Goal: Information Seeking & Learning: Compare options

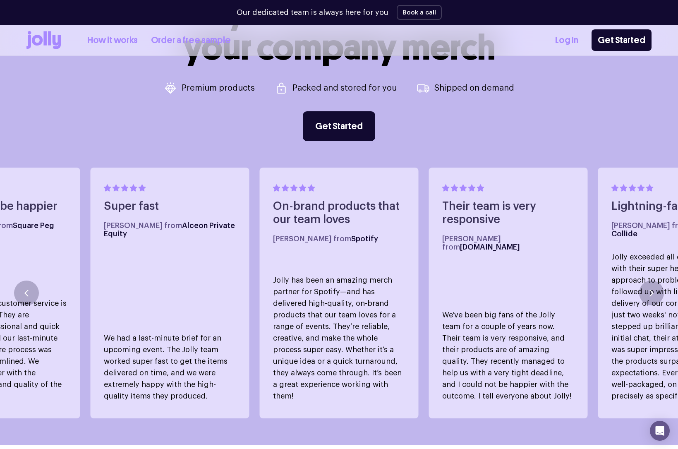
scroll to position [394, 0]
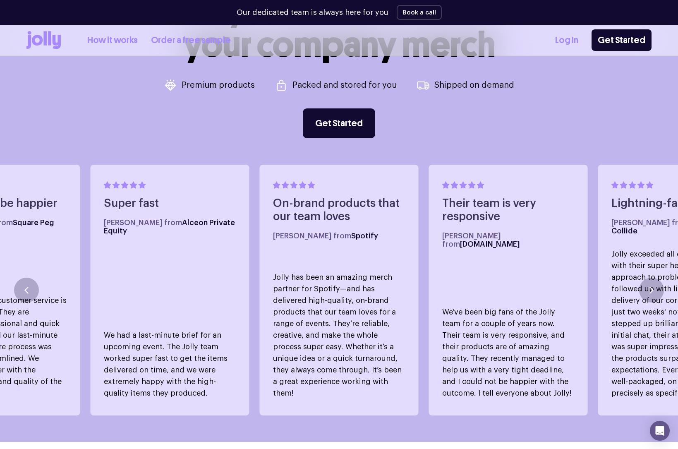
click at [45, 46] on icon at bounding box center [43, 40] width 34 height 18
click at [50, 39] on icon at bounding box center [49, 38] width 3 height 14
click at [52, 37] on icon at bounding box center [43, 40] width 34 height 18
click at [49, 39] on icon at bounding box center [49, 38] width 3 height 14
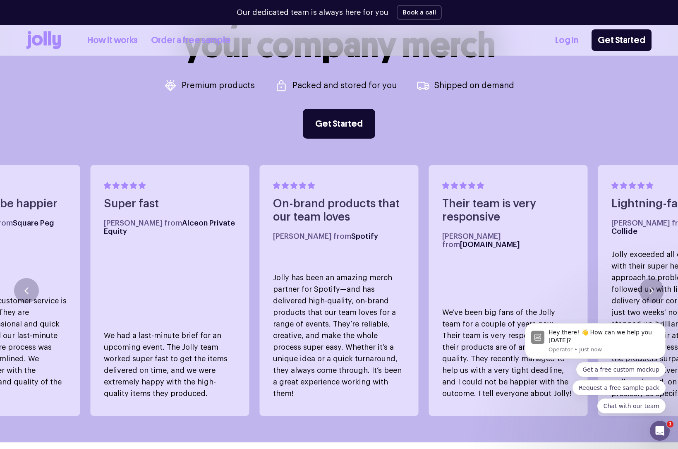
scroll to position [0, 0]
click at [36, 40] on icon at bounding box center [43, 40] width 34 height 18
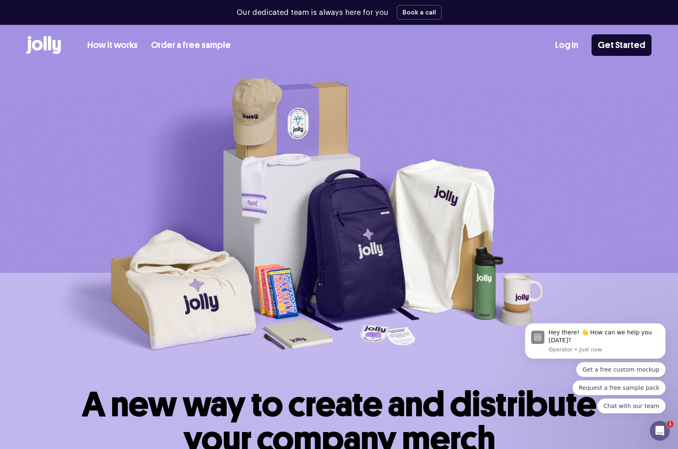
click at [98, 45] on link "How it works" at bounding box center [112, 45] width 50 height 14
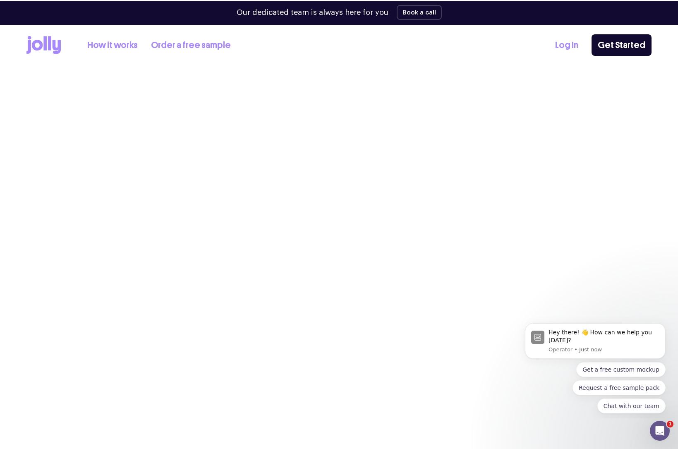
click at [47, 47] on icon at bounding box center [43, 45] width 34 height 18
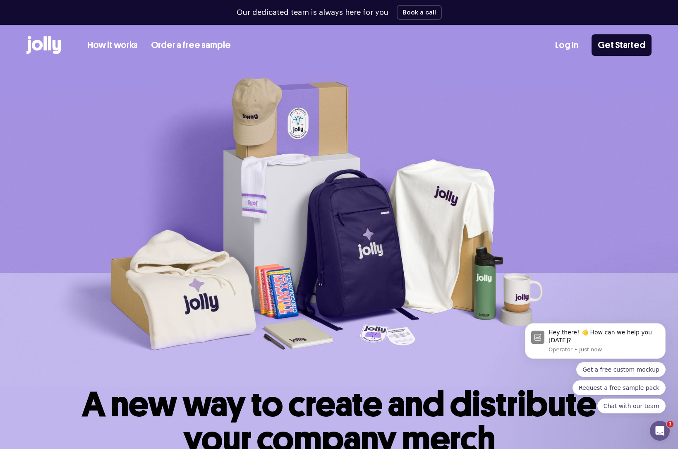
click at [99, 43] on link "How it works" at bounding box center [112, 45] width 50 height 14
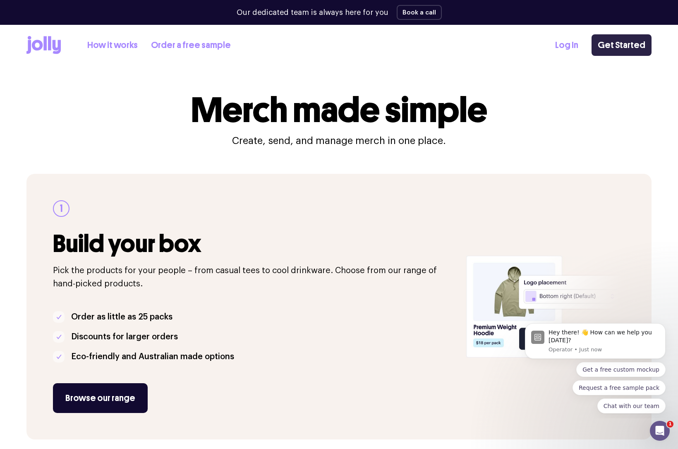
click at [623, 48] on link "Get Started" at bounding box center [621, 45] width 60 height 22
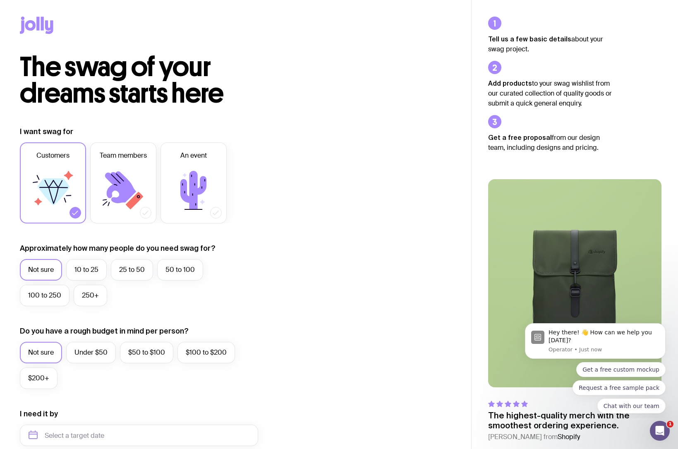
click at [40, 29] on icon at bounding box center [36, 25] width 33 height 17
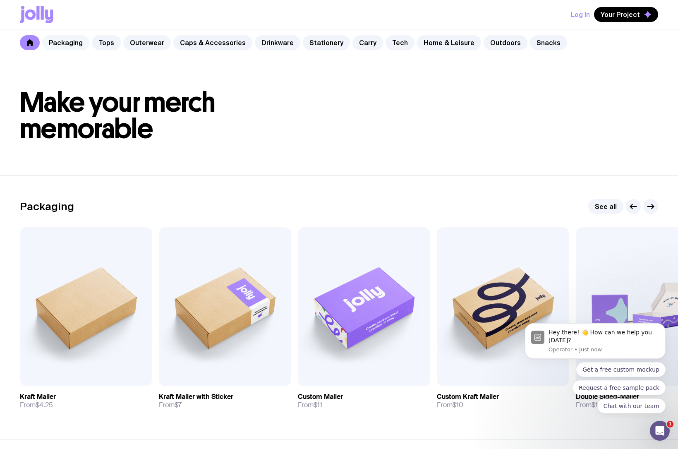
click at [69, 45] on link "Packaging" at bounding box center [65, 42] width 47 height 15
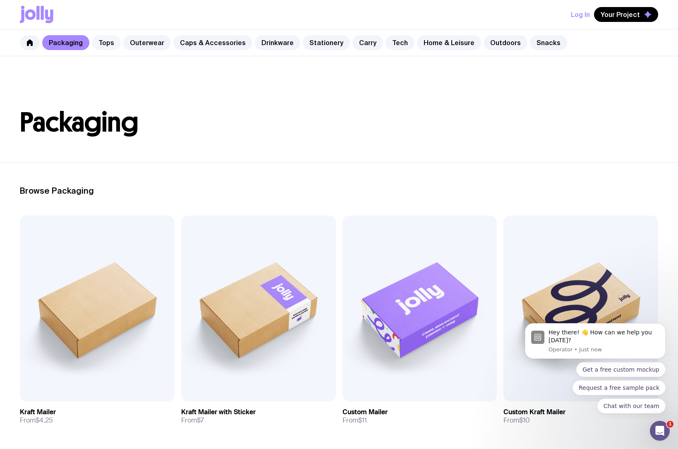
click at [105, 41] on link "Tops" at bounding box center [106, 42] width 29 height 15
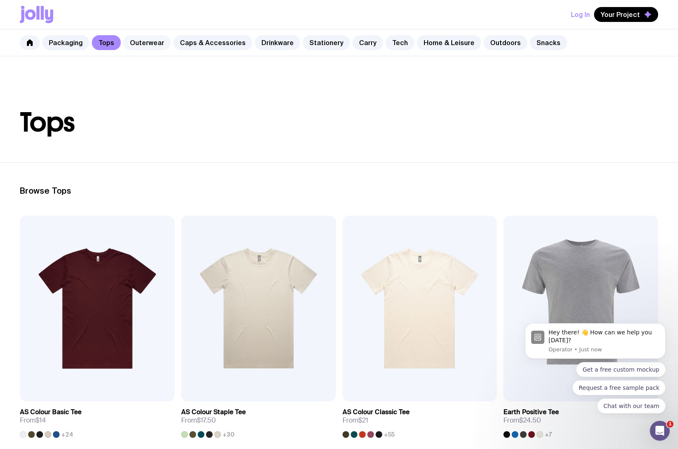
click at [144, 41] on link "Outerwear" at bounding box center [147, 42] width 48 height 15
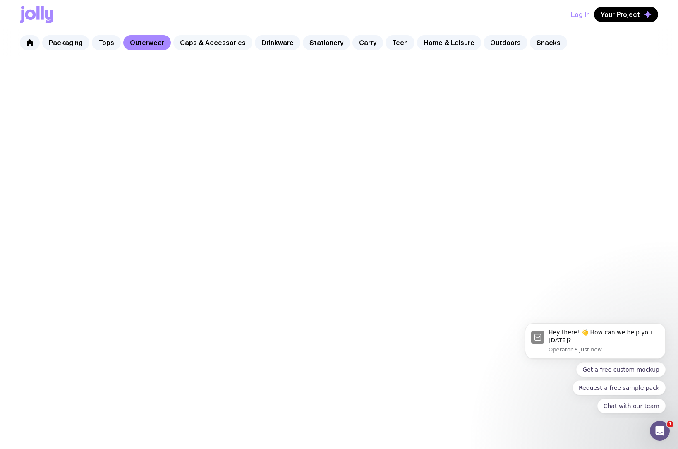
click at [221, 41] on link "Caps & Accessories" at bounding box center [212, 42] width 79 height 15
click at [261, 41] on link "Drinkware" at bounding box center [277, 42] width 45 height 15
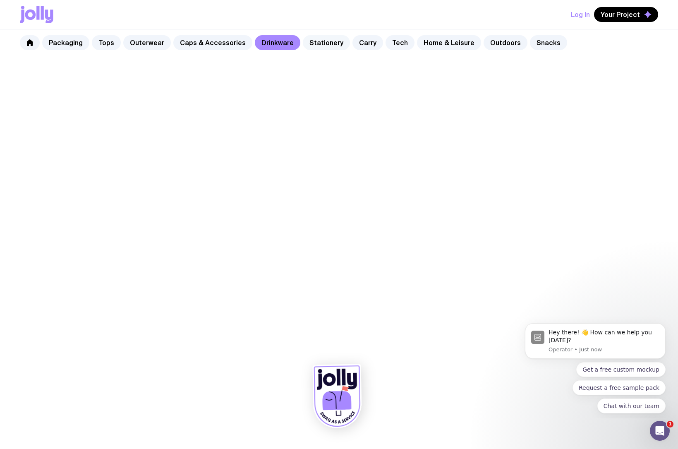
click at [308, 40] on link "Stationery" at bounding box center [326, 42] width 47 height 15
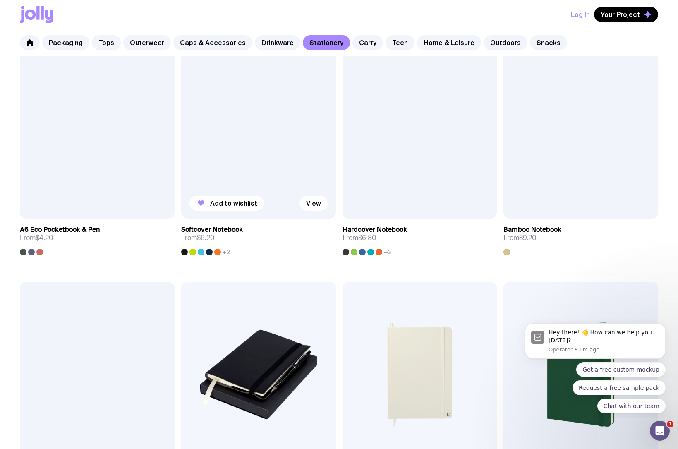
scroll to position [678, 0]
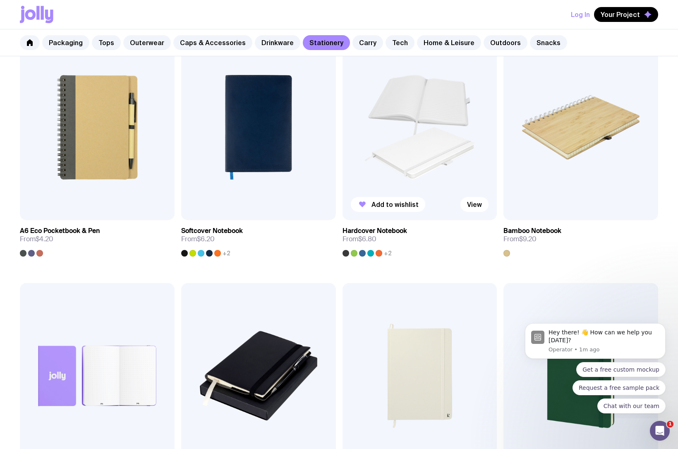
click at [419, 142] on img at bounding box center [419, 127] width 155 height 186
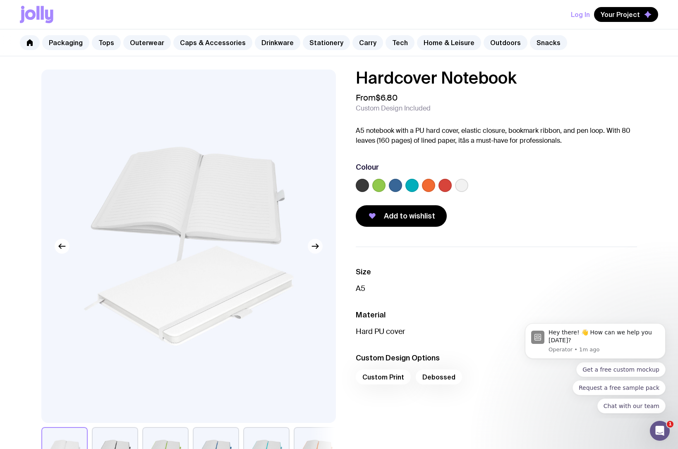
click at [315, 244] on icon "button" at bounding box center [315, 246] width 10 height 10
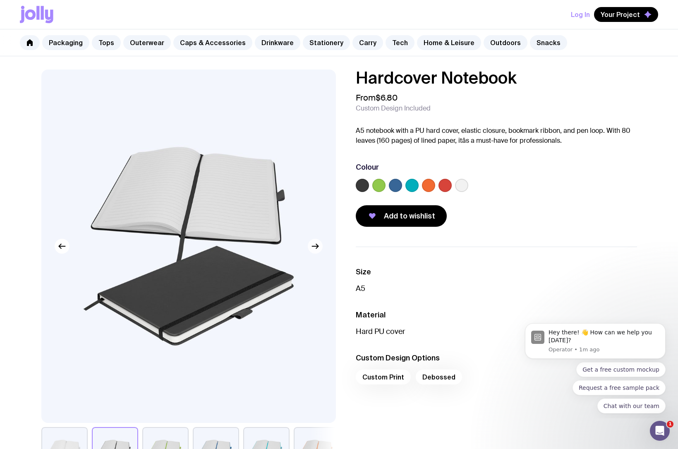
click at [315, 244] on icon "button" at bounding box center [315, 246] width 10 height 10
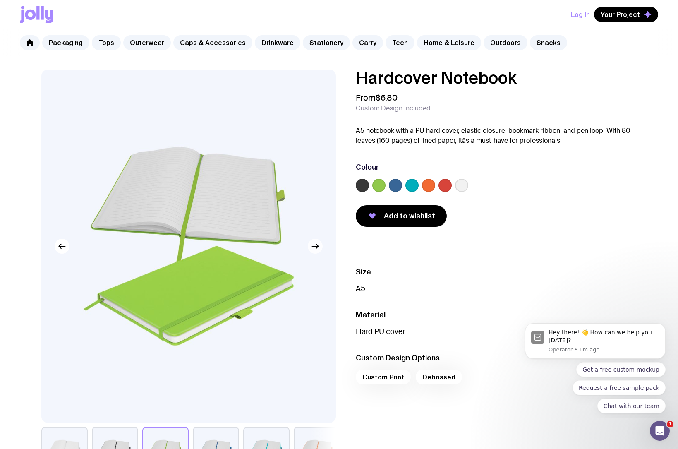
click at [315, 244] on icon "button" at bounding box center [315, 246] width 10 height 10
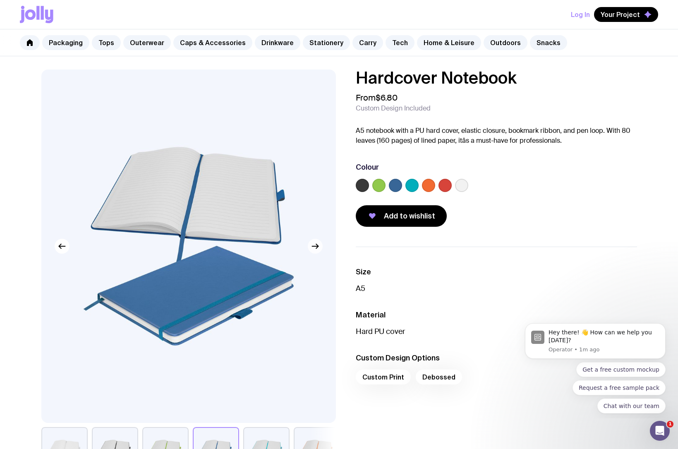
click at [315, 244] on icon "button" at bounding box center [315, 246] width 10 height 10
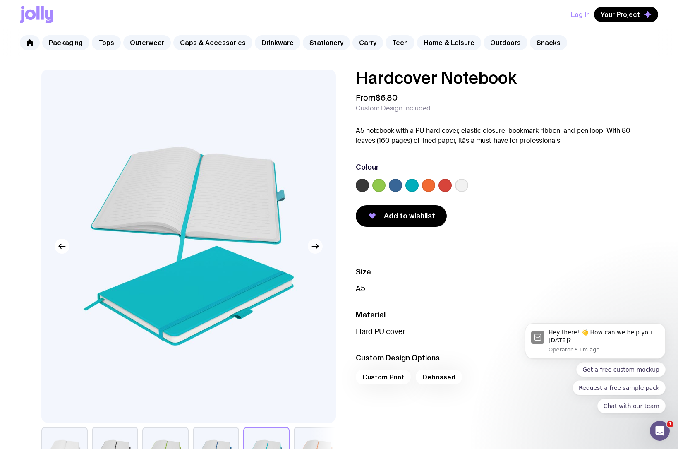
click at [315, 244] on icon "button" at bounding box center [315, 246] width 10 height 10
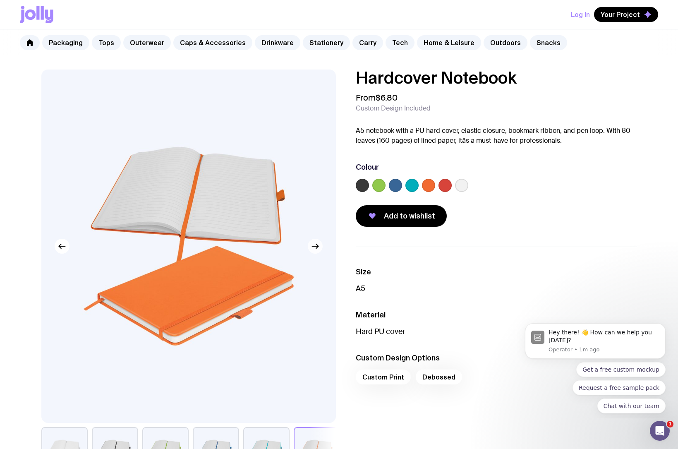
click at [315, 244] on icon "button" at bounding box center [315, 246] width 10 height 10
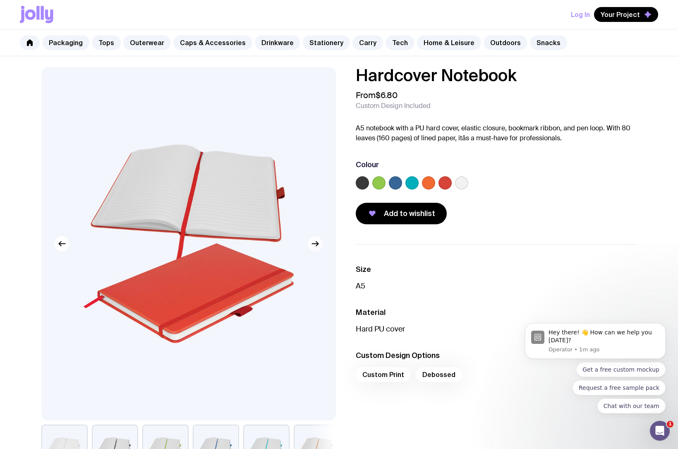
click at [315, 244] on icon "button" at bounding box center [315, 244] width 10 height 10
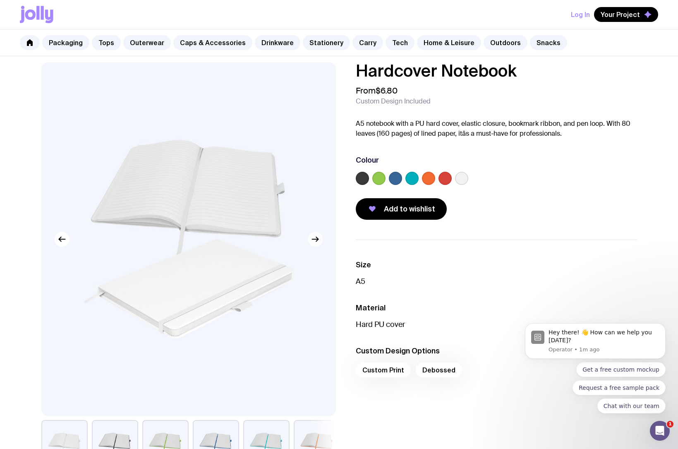
click at [315, 244] on button "button" at bounding box center [315, 239] width 15 height 15
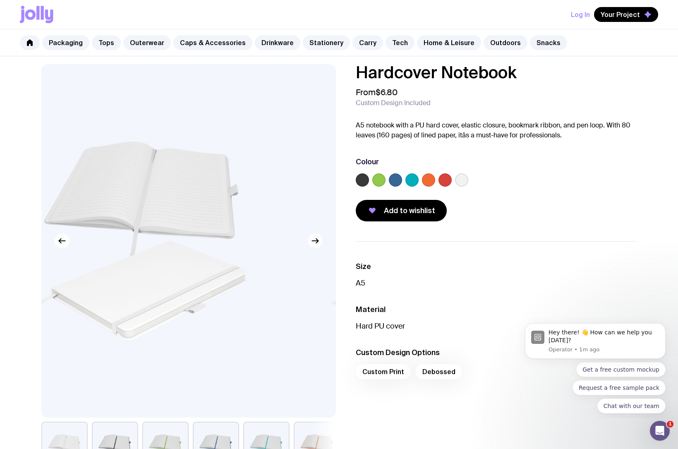
scroll to position [6, 0]
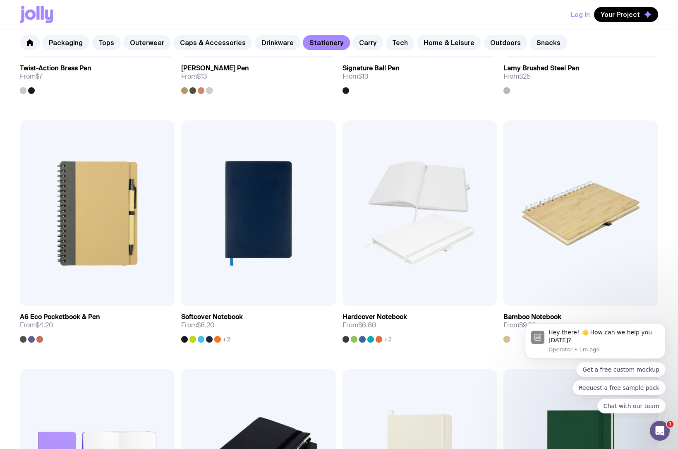
scroll to position [593, 0]
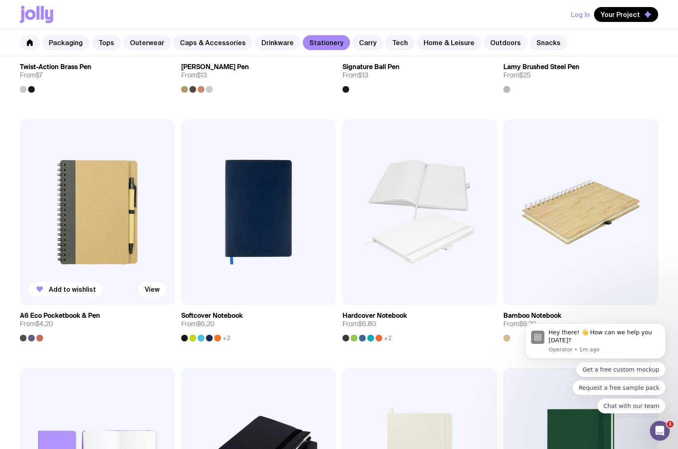
click at [97, 229] on img at bounding box center [97, 212] width 155 height 186
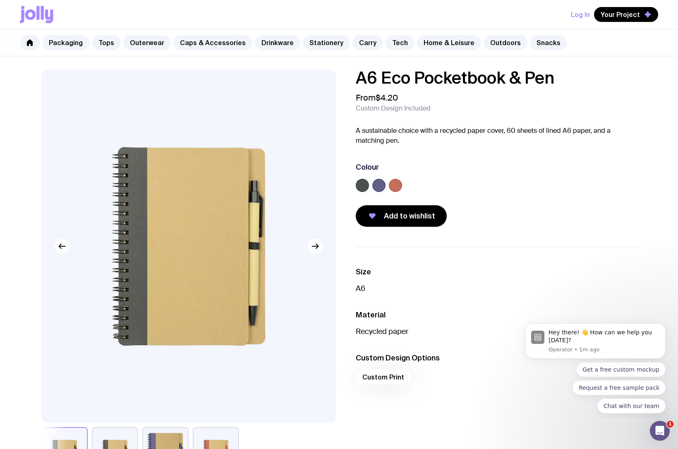
click at [380, 186] on label at bounding box center [378, 185] width 13 height 13
click at [0, 0] on input "radio" at bounding box center [0, 0] width 0 height 0
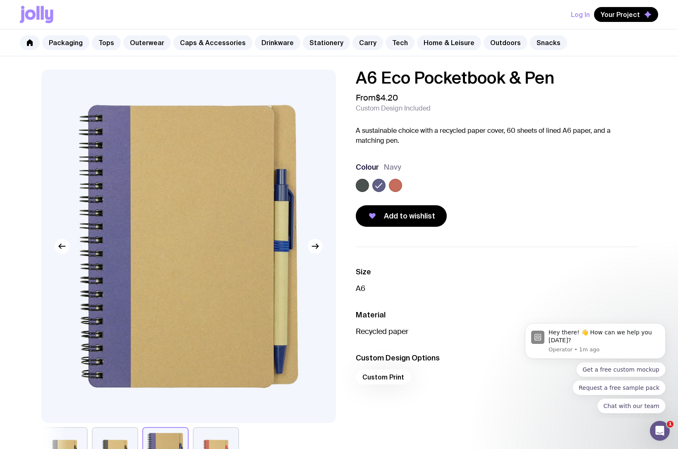
click at [398, 184] on label at bounding box center [395, 185] width 13 height 13
click at [0, 0] on input "radio" at bounding box center [0, 0] width 0 height 0
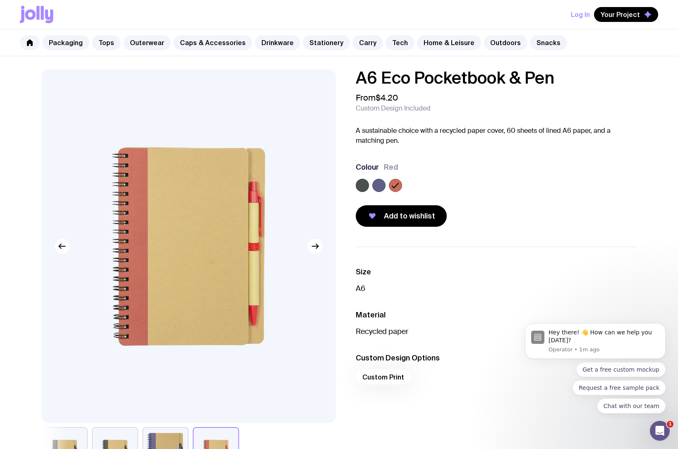
click at [379, 186] on label at bounding box center [378, 185] width 13 height 13
click at [0, 0] on input "radio" at bounding box center [0, 0] width 0 height 0
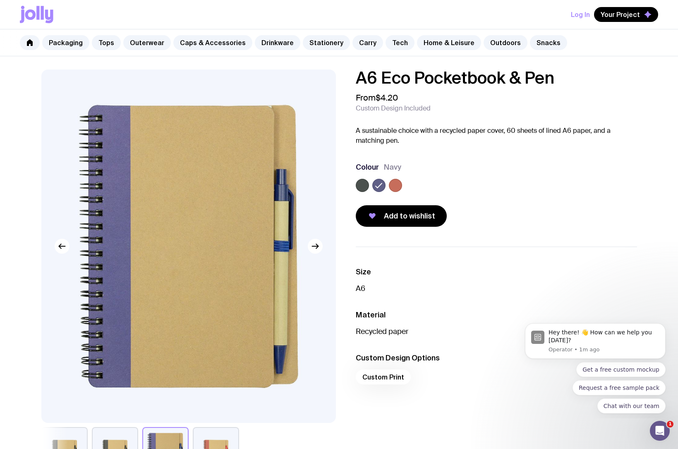
click at [354, 188] on div "A6 Eco Pocketbook & Pen From $4.20 Custom Design Included A sustainable choice …" at bounding box center [489, 147] width 294 height 157
click at [361, 184] on label at bounding box center [362, 185] width 13 height 13
click at [0, 0] on input "radio" at bounding box center [0, 0] width 0 height 0
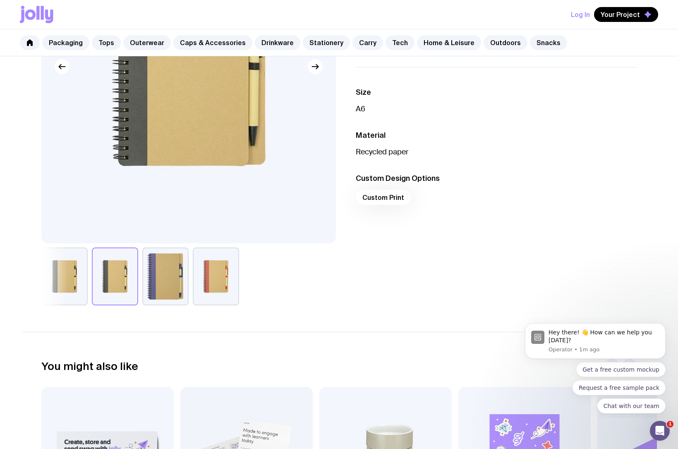
scroll to position [183, 0]
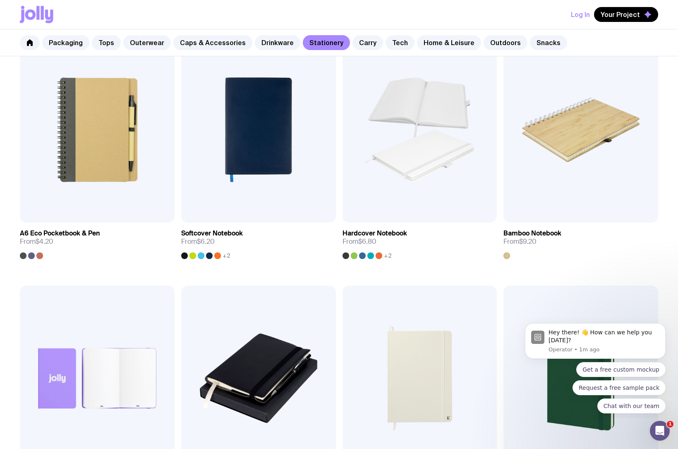
scroll to position [634, 0]
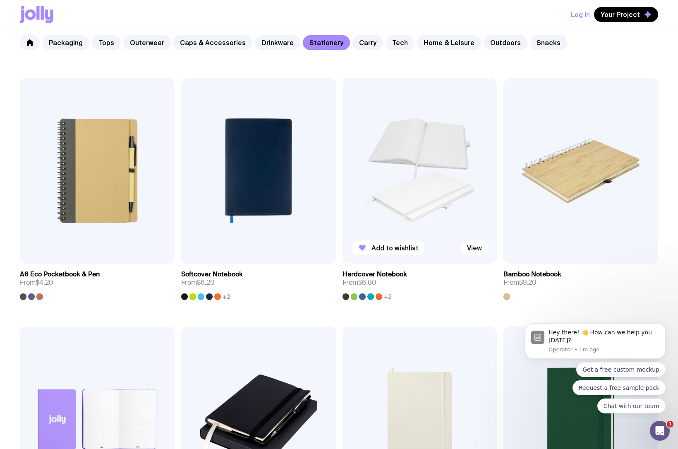
click at [426, 168] on img at bounding box center [419, 171] width 155 height 186
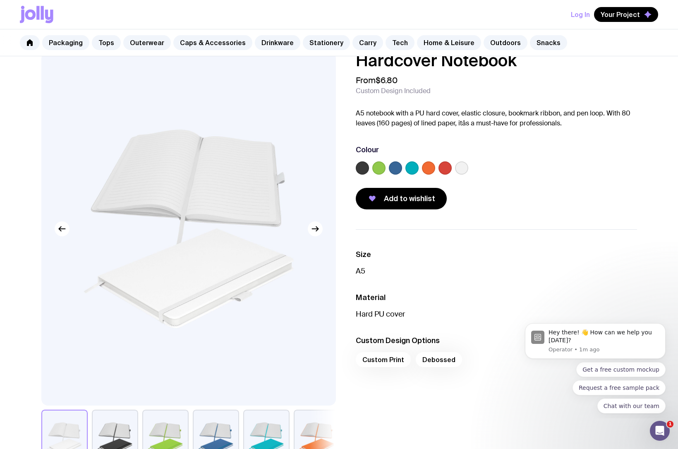
scroll to position [19, 0]
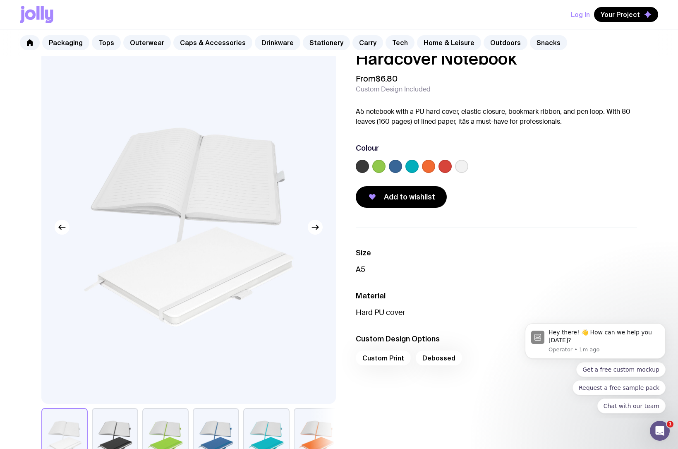
click at [395, 166] on label at bounding box center [395, 166] width 13 height 13
click at [0, 0] on input "radio" at bounding box center [0, 0] width 0 height 0
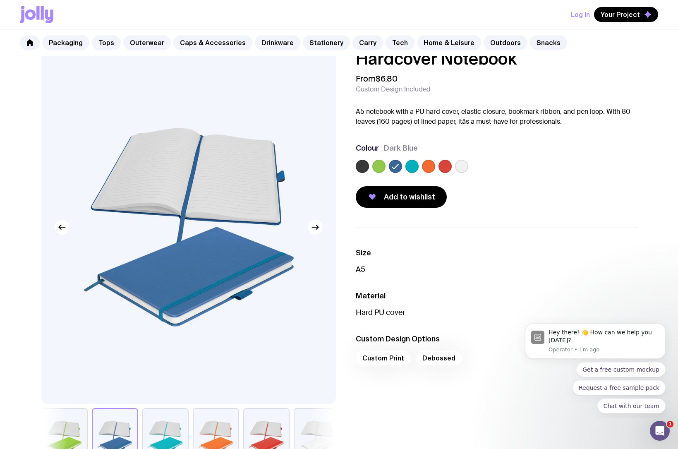
click at [361, 166] on label at bounding box center [362, 166] width 13 height 13
click at [0, 0] on input "radio" at bounding box center [0, 0] width 0 height 0
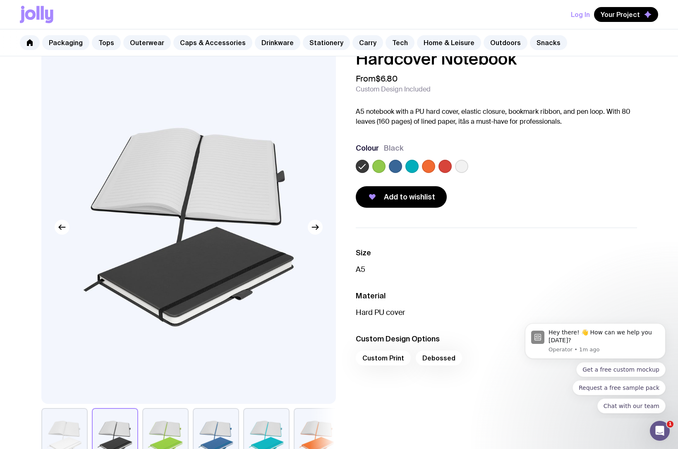
click at [430, 166] on label at bounding box center [428, 166] width 13 height 13
click at [0, 0] on input "radio" at bounding box center [0, 0] width 0 height 0
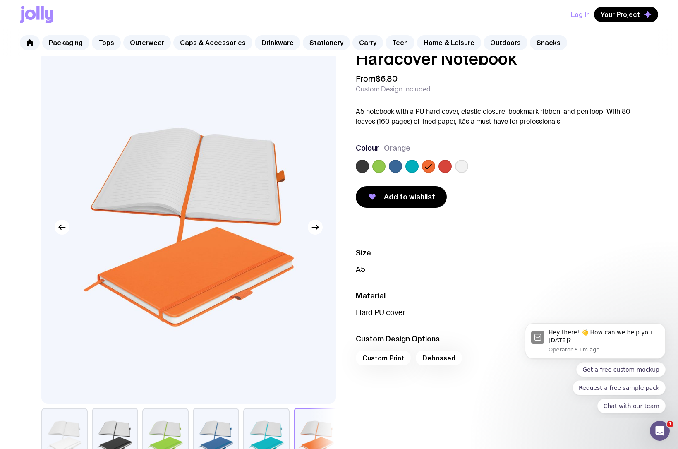
click at [447, 165] on label at bounding box center [444, 166] width 13 height 13
click at [0, 0] on input "radio" at bounding box center [0, 0] width 0 height 0
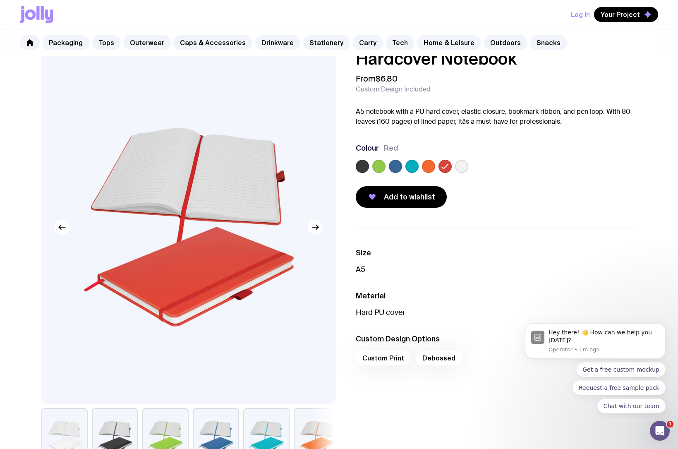
scroll to position [19, 0]
click at [430, 165] on label at bounding box center [428, 165] width 13 height 13
click at [0, 0] on input "radio" at bounding box center [0, 0] width 0 height 0
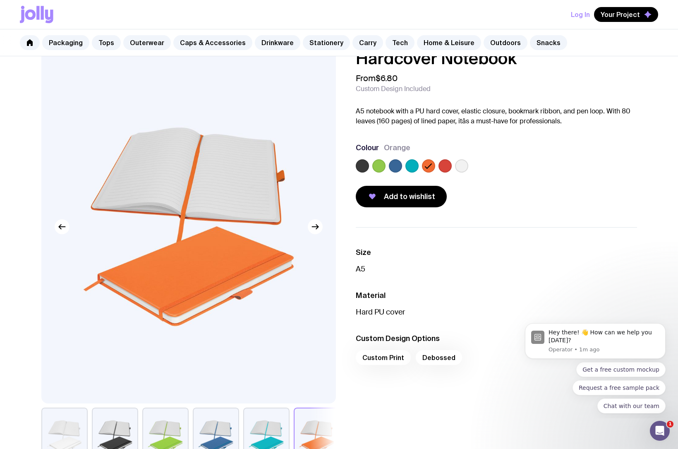
scroll to position [0, 0]
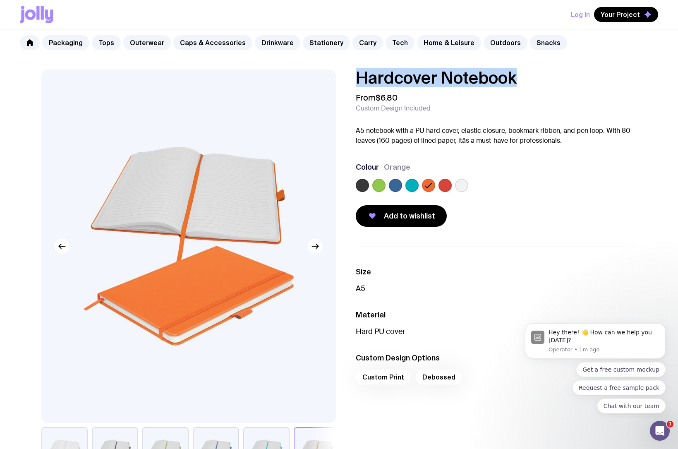
drag, startPoint x: 356, startPoint y: 79, endPoint x: 515, endPoint y: 76, distance: 158.4
click at [515, 76] on div "Hardcover Notebook From $6.80 Custom Design Included A5 notebook with a PU hard…" at bounding box center [489, 147] width 294 height 157
copy h1 "Hardcover Notebook"
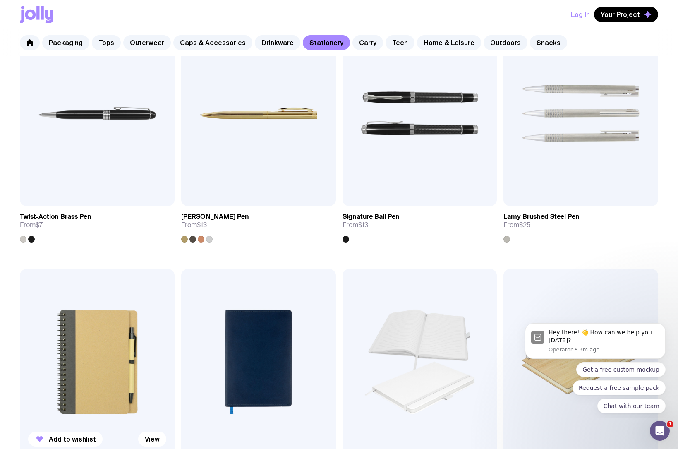
click at [112, 342] on img at bounding box center [97, 362] width 155 height 186
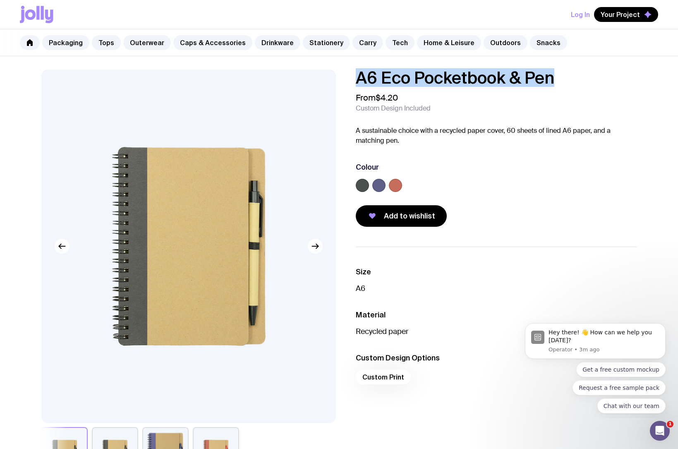
drag, startPoint x: 357, startPoint y: 80, endPoint x: 571, endPoint y: 77, distance: 213.4
click at [578, 77] on h1 "A6 Eco Pocketbook & Pen" at bounding box center [496, 77] width 281 height 17
copy h1 "A6 Eco Pocketbook & Pen"
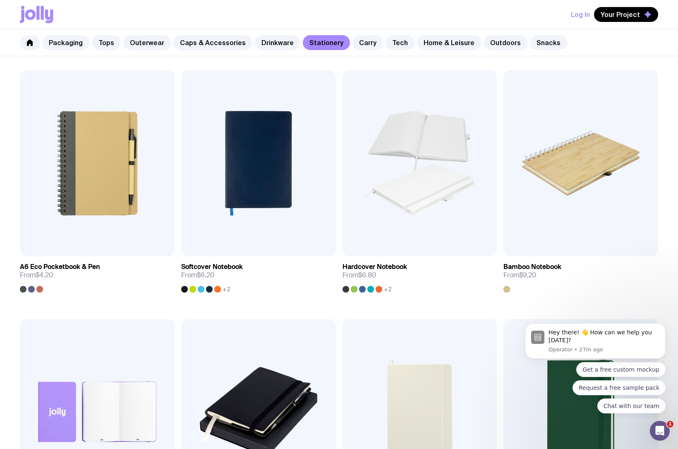
scroll to position [643, 0]
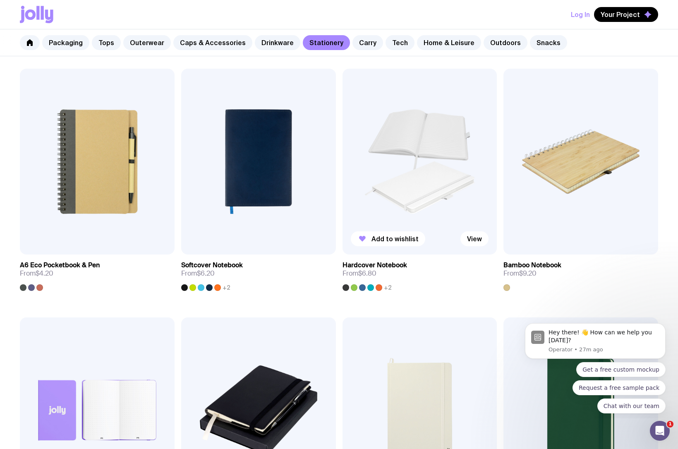
click at [426, 134] on img at bounding box center [419, 162] width 155 height 186
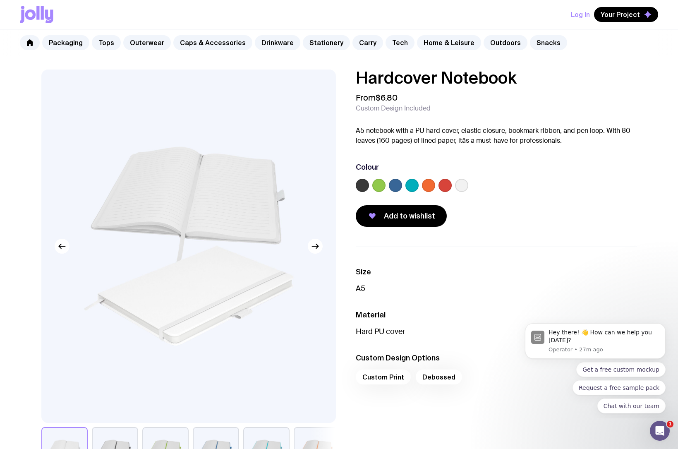
click at [446, 185] on label at bounding box center [444, 185] width 13 height 13
click at [0, 0] on input "radio" at bounding box center [0, 0] width 0 height 0
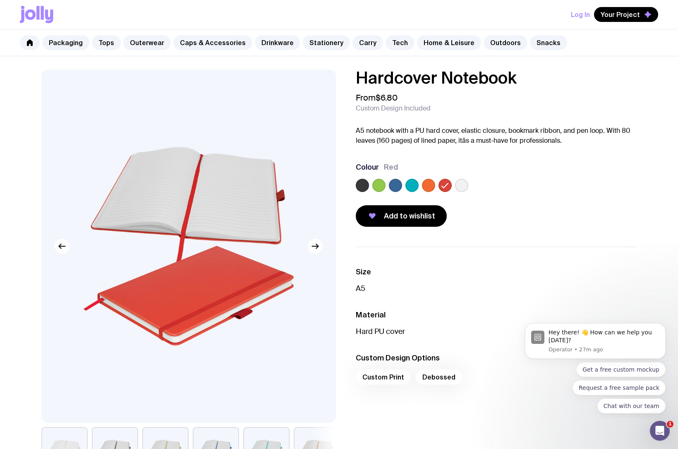
click at [423, 189] on label at bounding box center [428, 185] width 13 height 13
click at [0, 0] on input "radio" at bounding box center [0, 0] width 0 height 0
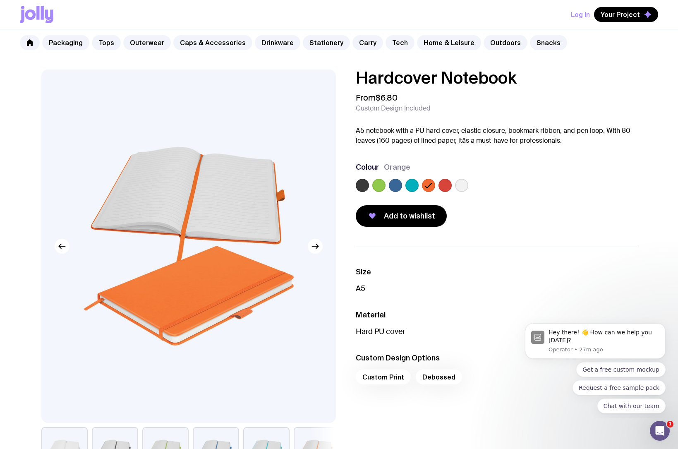
scroll to position [5, 0]
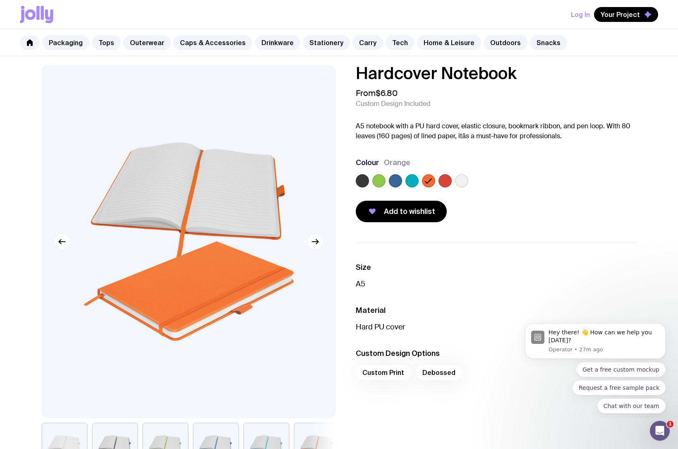
click at [445, 180] on label at bounding box center [444, 180] width 13 height 13
click at [0, 0] on input "radio" at bounding box center [0, 0] width 0 height 0
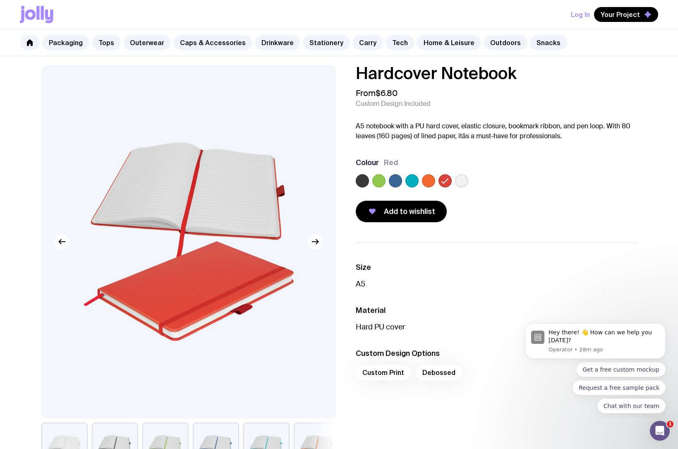
click at [364, 179] on label at bounding box center [362, 180] width 13 height 13
click at [0, 0] on input "radio" at bounding box center [0, 0] width 0 height 0
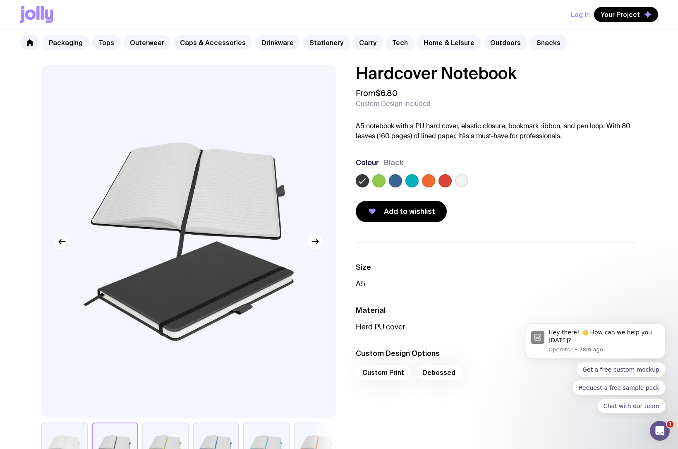
click at [461, 179] on label at bounding box center [461, 180] width 13 height 13
click at [0, 0] on input "radio" at bounding box center [0, 0] width 0 height 0
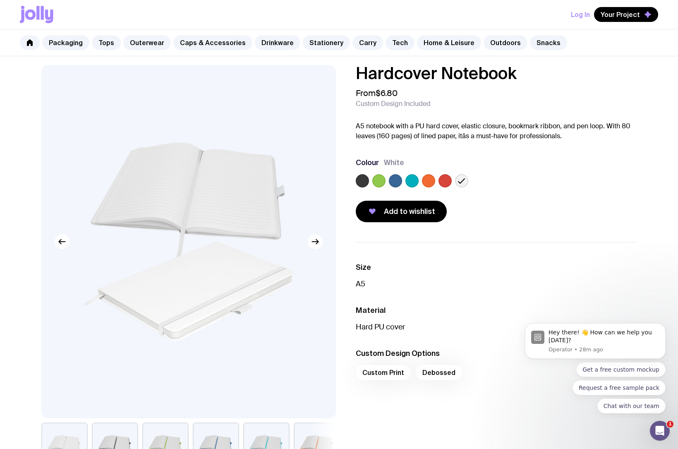
click at [443, 182] on label at bounding box center [444, 180] width 13 height 13
click at [0, 0] on input "radio" at bounding box center [0, 0] width 0 height 0
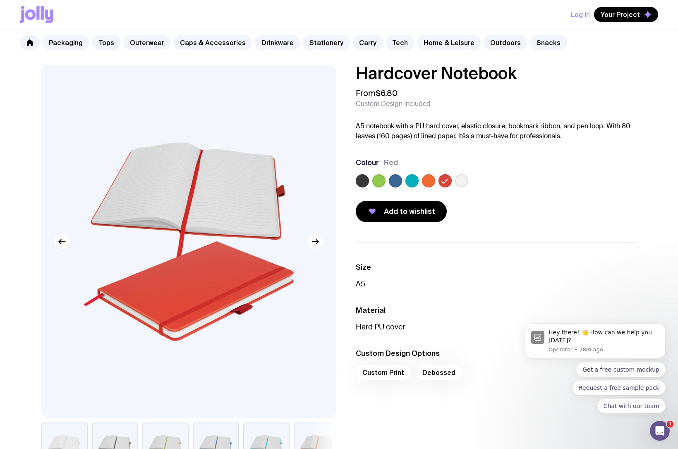
click at [425, 180] on label at bounding box center [428, 180] width 13 height 13
click at [0, 0] on input "radio" at bounding box center [0, 0] width 0 height 0
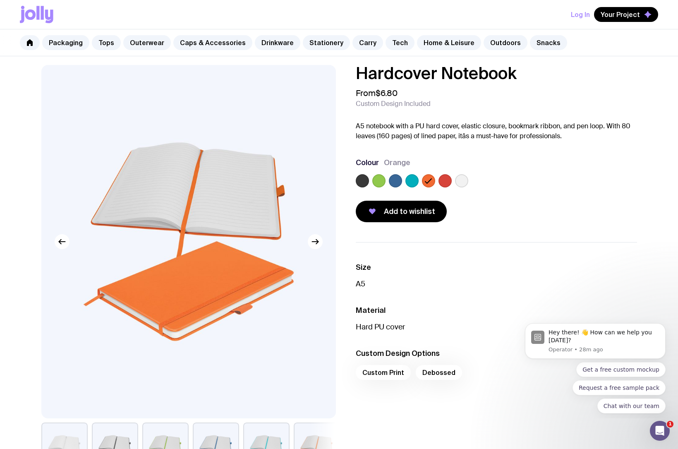
click at [410, 183] on label at bounding box center [411, 180] width 13 height 13
click at [0, 0] on input "radio" at bounding box center [0, 0] width 0 height 0
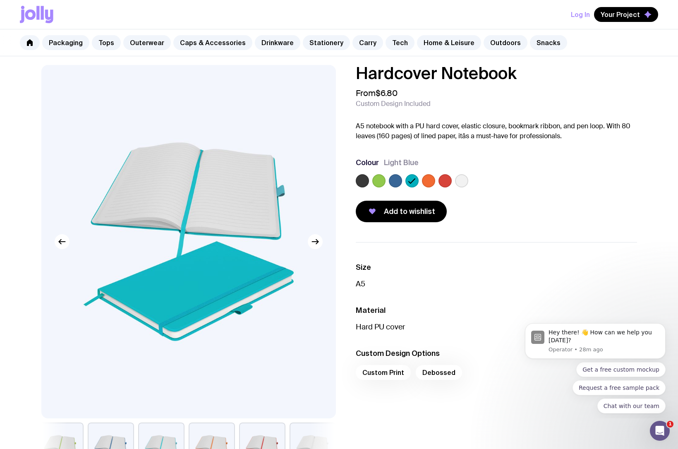
click at [430, 182] on label at bounding box center [428, 180] width 13 height 13
click at [0, 0] on input "radio" at bounding box center [0, 0] width 0 height 0
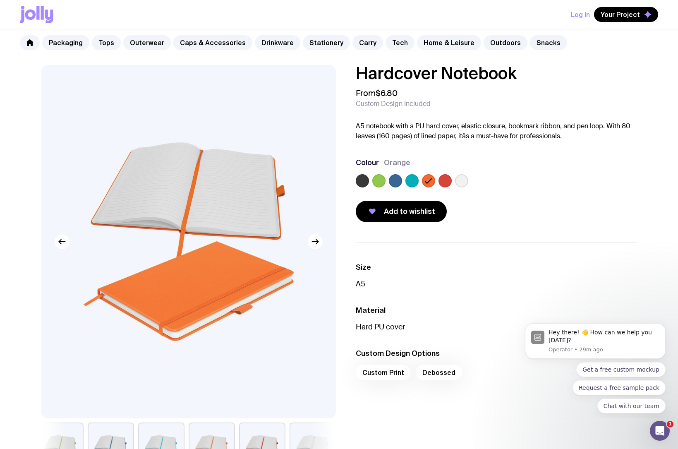
click at [451, 183] on div at bounding box center [444, 180] width 13 height 13
click at [442, 186] on div at bounding box center [444, 180] width 13 height 13
click at [443, 184] on label at bounding box center [444, 180] width 13 height 13
click at [0, 0] on input "radio" at bounding box center [0, 0] width 0 height 0
